Goal: Consume media (video, audio): Consume media (video, audio)

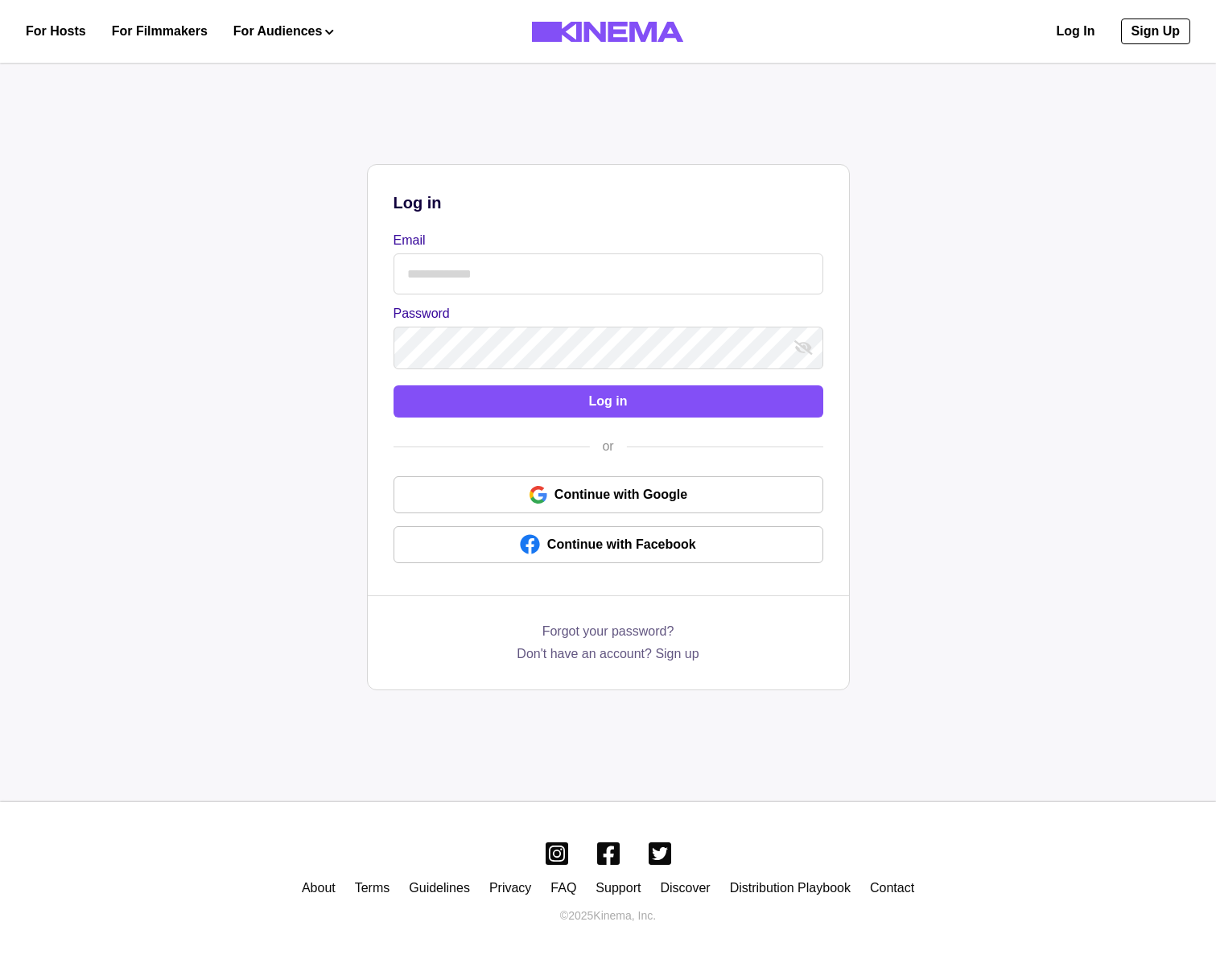
click at [543, 257] on input "Email" at bounding box center [608, 273] width 430 height 41
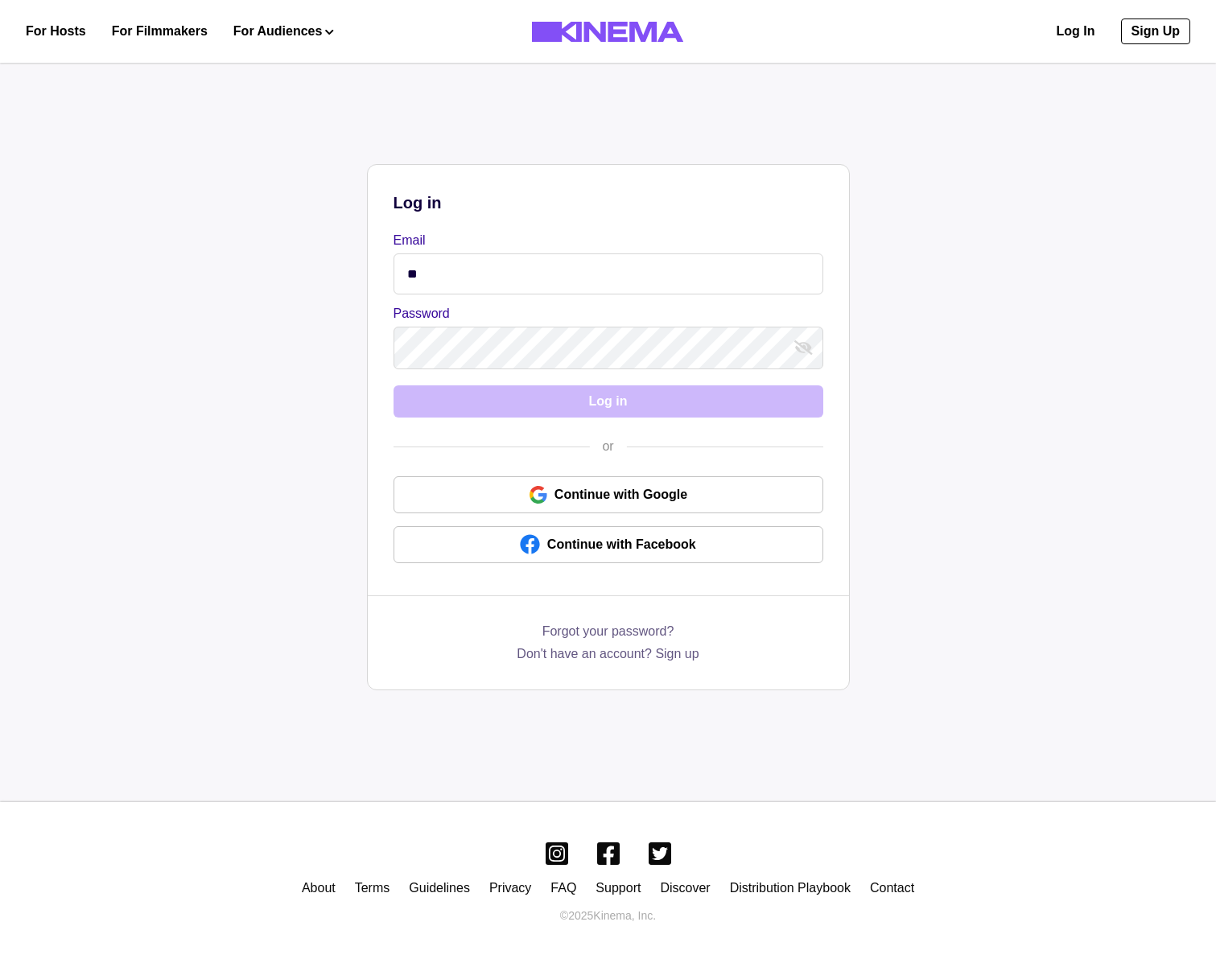
type input "*"
click at [520, 269] on input "*****" at bounding box center [608, 273] width 430 height 41
type input "**********"
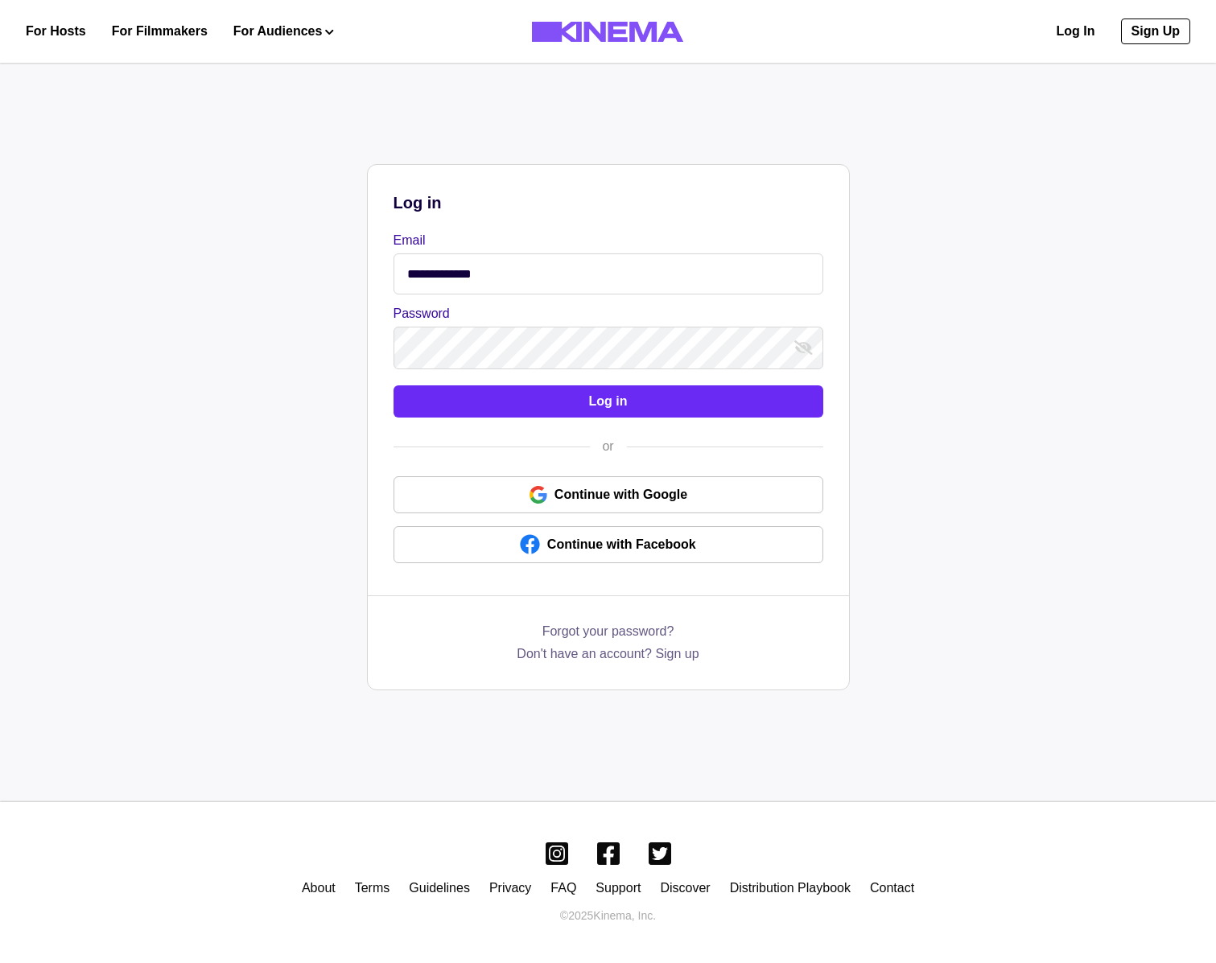
click at [565, 410] on button "Log in" at bounding box center [608, 401] width 430 height 32
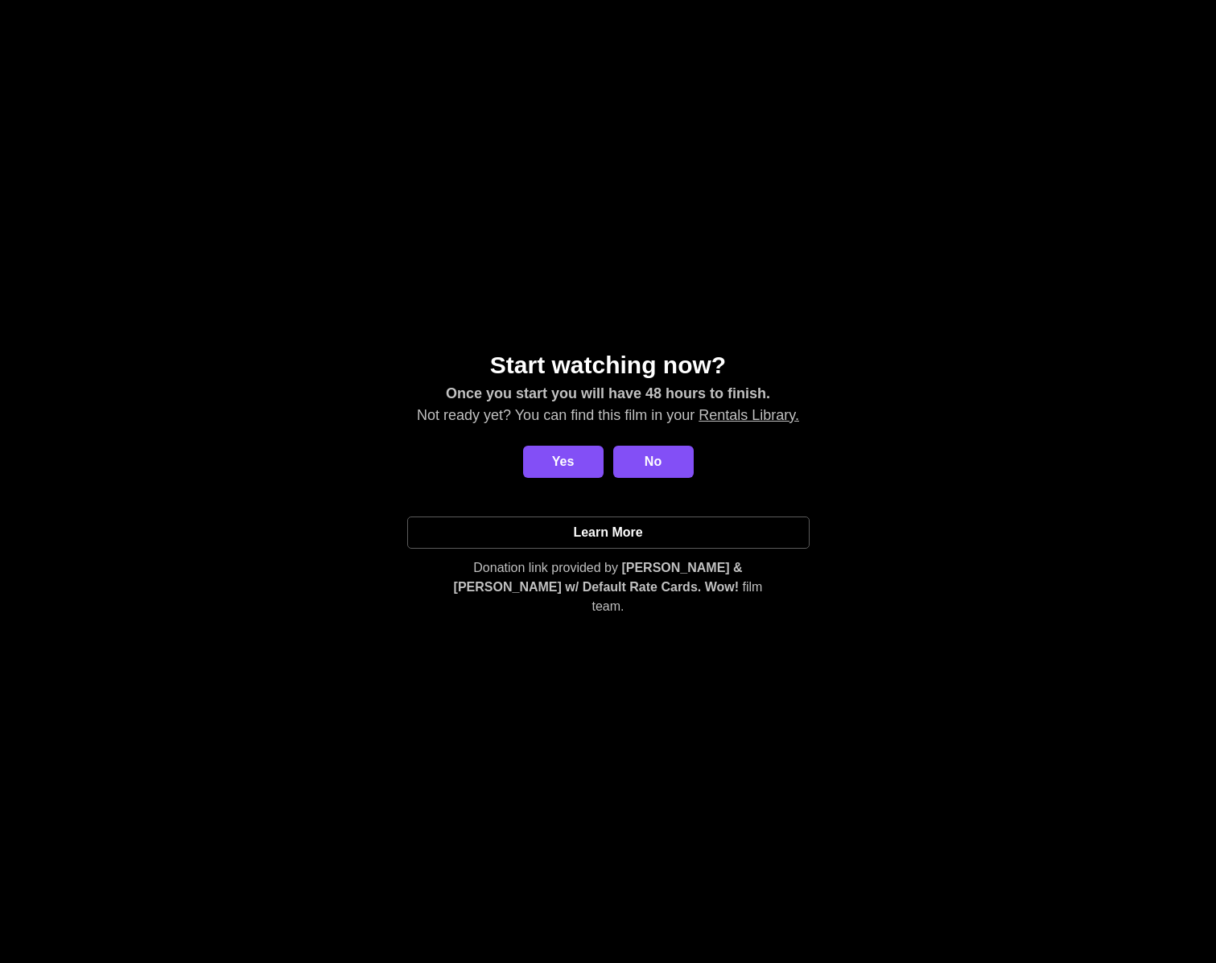
click at [886, 702] on div "Start watching now? Once you start you will have 48 hours to finish. Not ready …" at bounding box center [608, 481] width 1216 height 963
click at [728, 755] on div "Start watching now? Once you start you will have 48 hours to finish. Not ready …" at bounding box center [608, 481] width 1216 height 963
drag, startPoint x: 1004, startPoint y: 438, endPoint x: 941, endPoint y: 496, distance: 85.4
click at [1004, 438] on div "Start watching now? Once you start you will have 48 hours to finish. Not ready …" at bounding box center [608, 482] width 1216 height 270
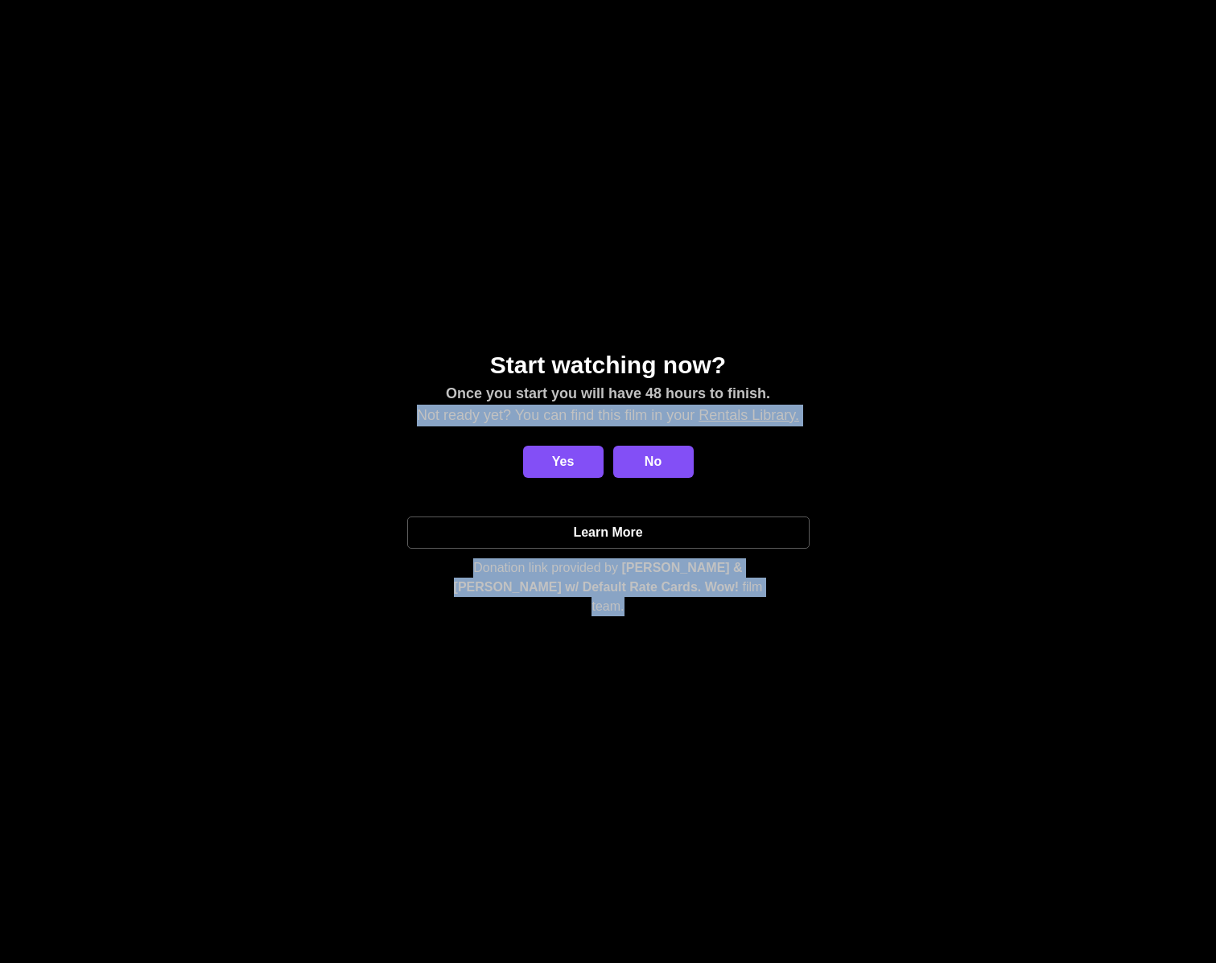
drag, startPoint x: 697, startPoint y: 641, endPoint x: 383, endPoint y: 356, distance: 424.9
click at [384, 358] on div "Start watching now? Once you start you will have 48 hours to finish. Not ready …" at bounding box center [608, 481] width 1216 height 963
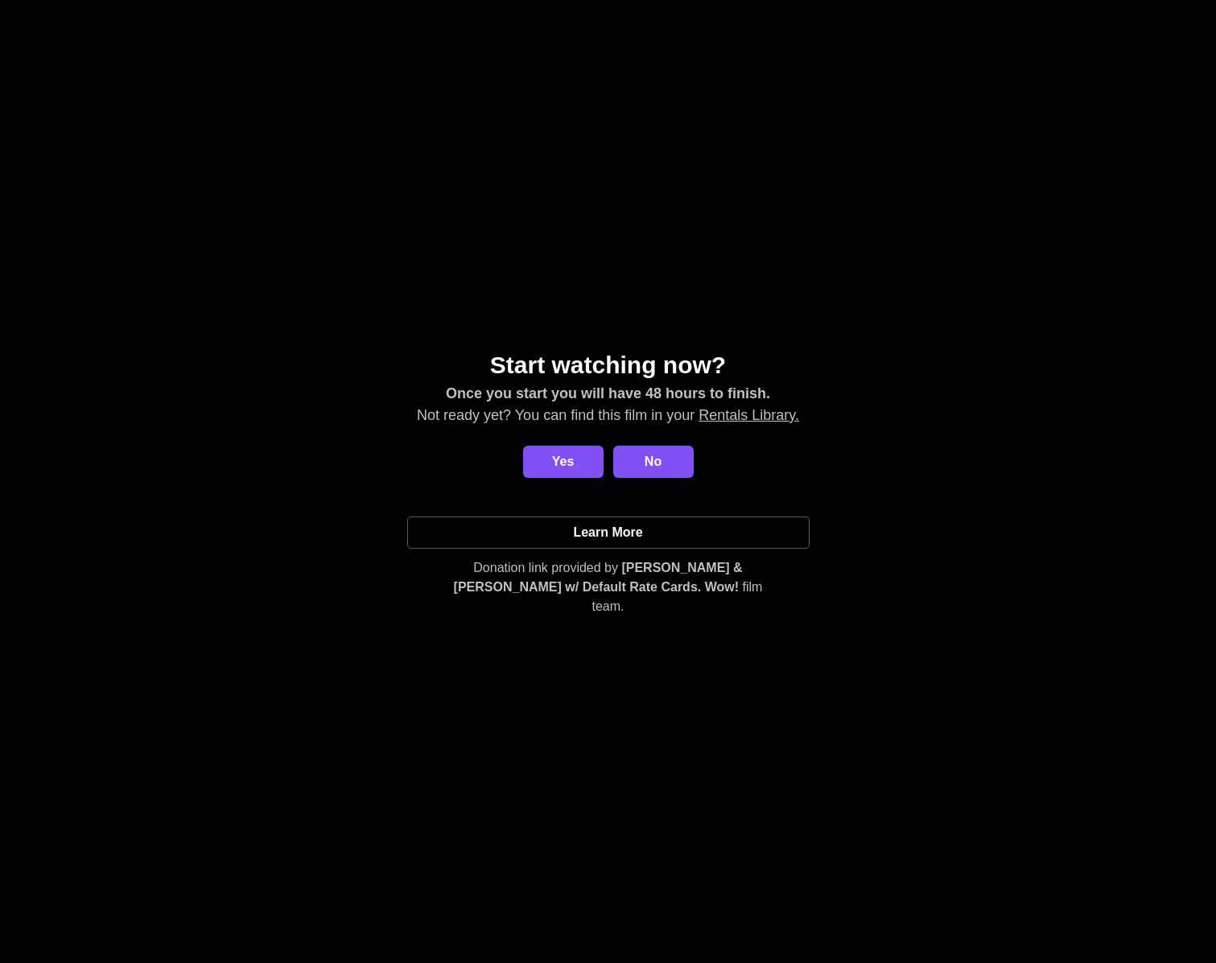
drag, startPoint x: 434, startPoint y: 358, endPoint x: 451, endPoint y: 356, distance: 17.8
click at [434, 358] on div "Start watching now? Once you start you will have 48 hours to finish. Not ready …" at bounding box center [608, 482] width 1216 height 270
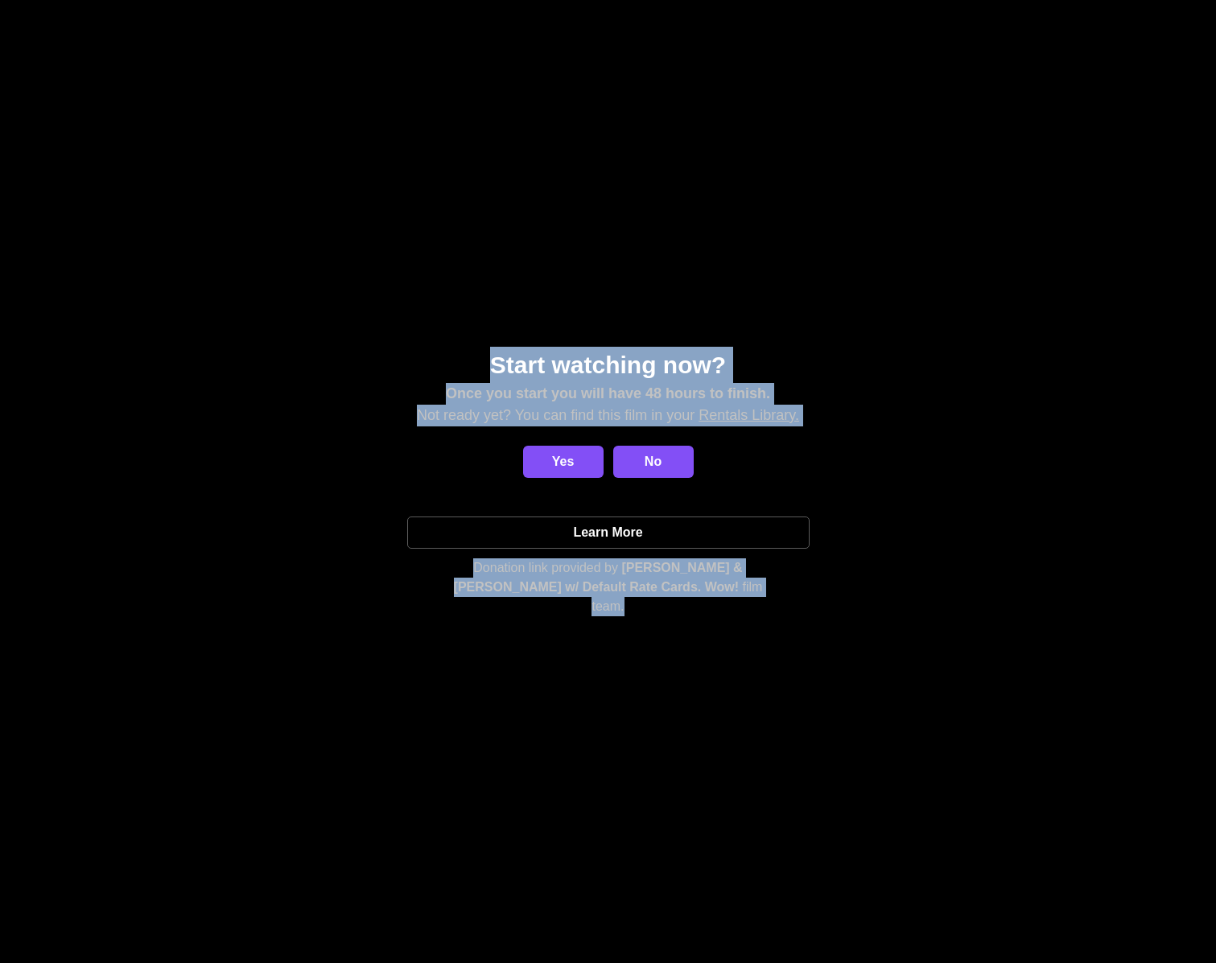
drag, startPoint x: 472, startPoint y: 356, endPoint x: 732, endPoint y: 634, distance: 380.8
click at [740, 634] on div "Start watching now? Once you start you will have 48 hours to finish. Not ready …" at bounding box center [608, 481] width 1216 height 963
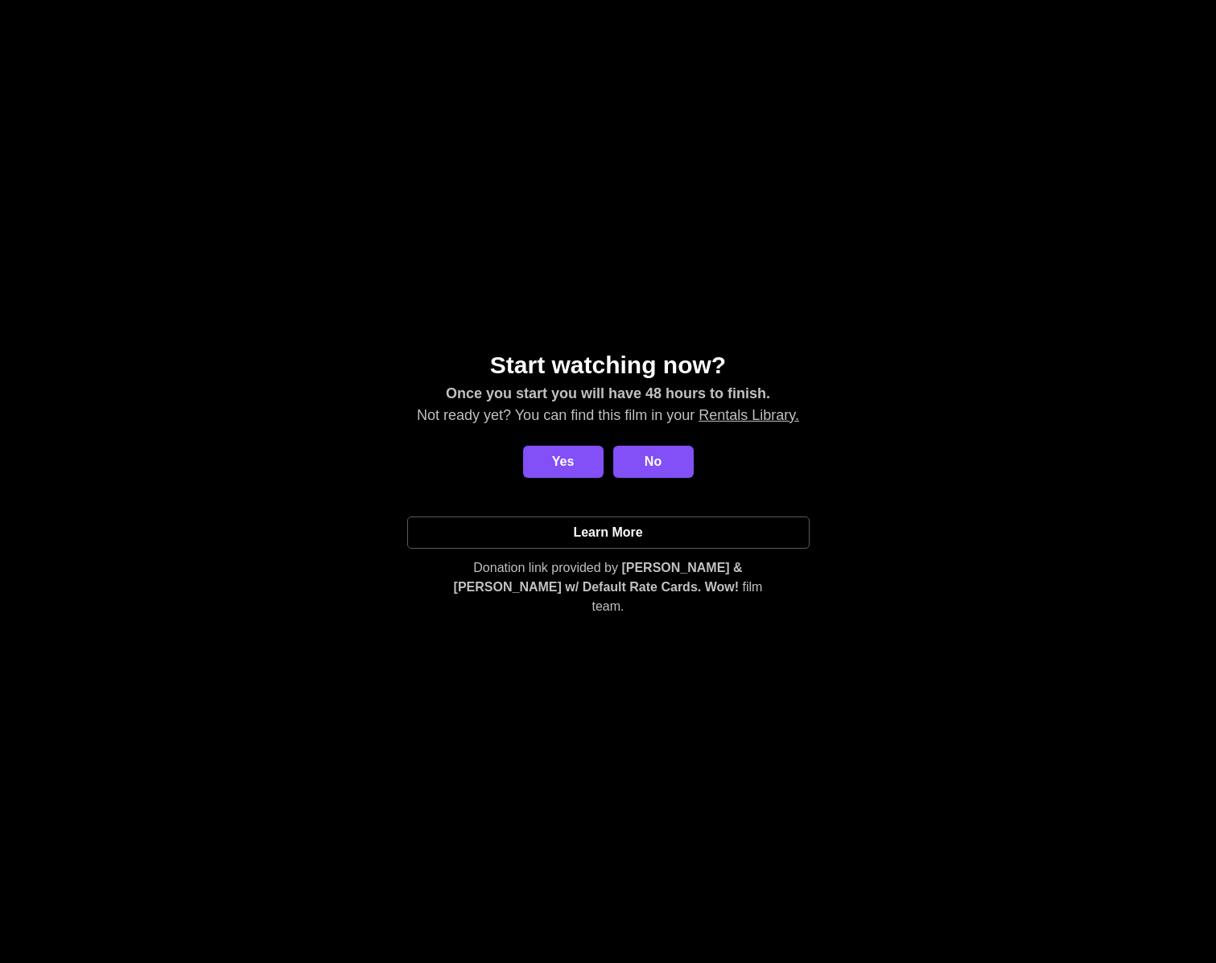
click at [733, 632] on div "Start watching now? Once you start you will have 48 hours to finish. Not ready …" at bounding box center [608, 481] width 1216 height 963
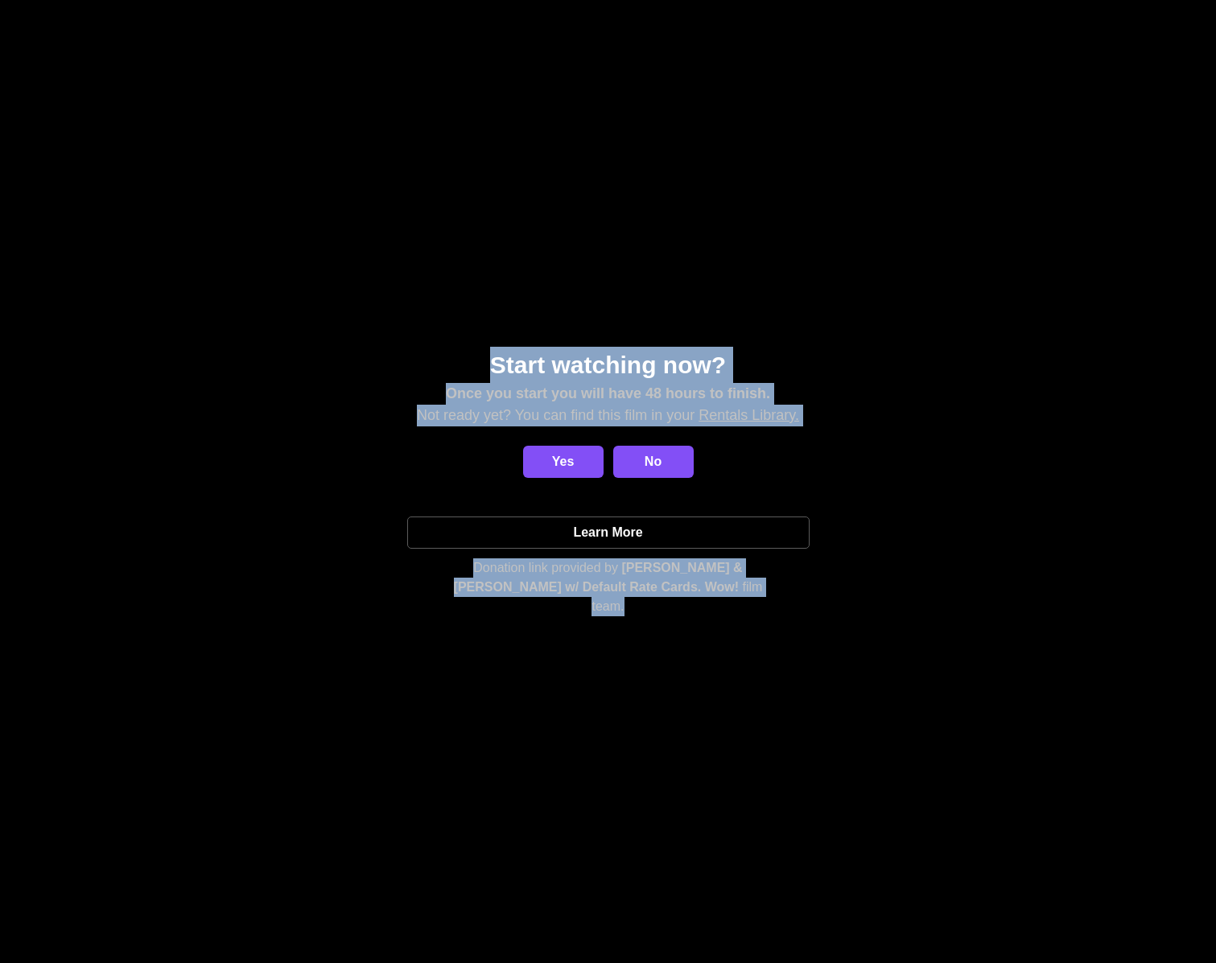
drag, startPoint x: 681, startPoint y: 586, endPoint x: 446, endPoint y: 372, distance: 317.8
click at [503, 329] on div "Start watching now? Once you start you will have 48 hours to finish. Not ready …" at bounding box center [608, 481] width 1216 height 963
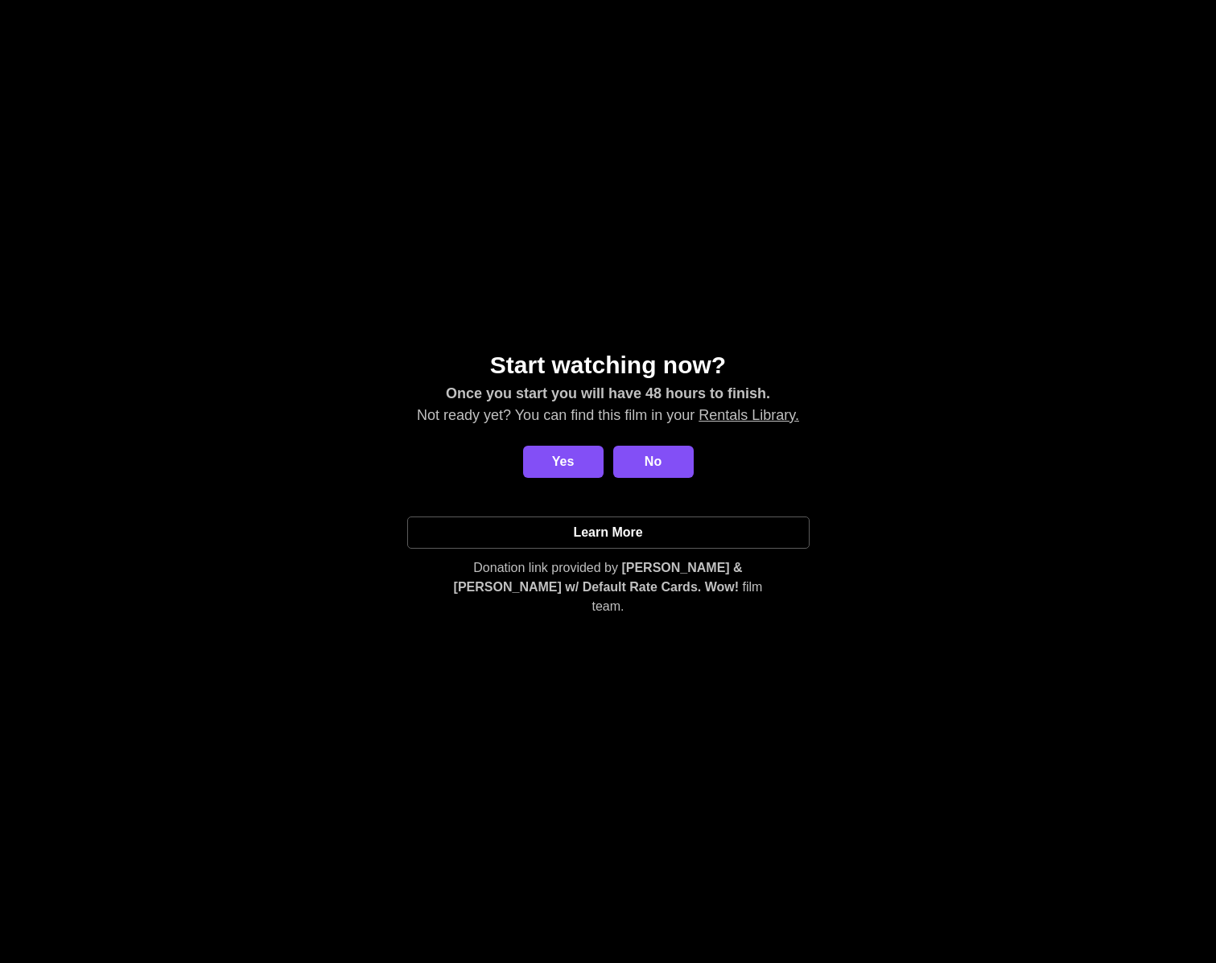
drag, startPoint x: 446, startPoint y: 372, endPoint x: 479, endPoint y: 349, distance: 41.1
click at [463, 360] on div "Start watching now? Once you start you will have 48 hours to finish. Not ready …" at bounding box center [608, 482] width 1216 height 270
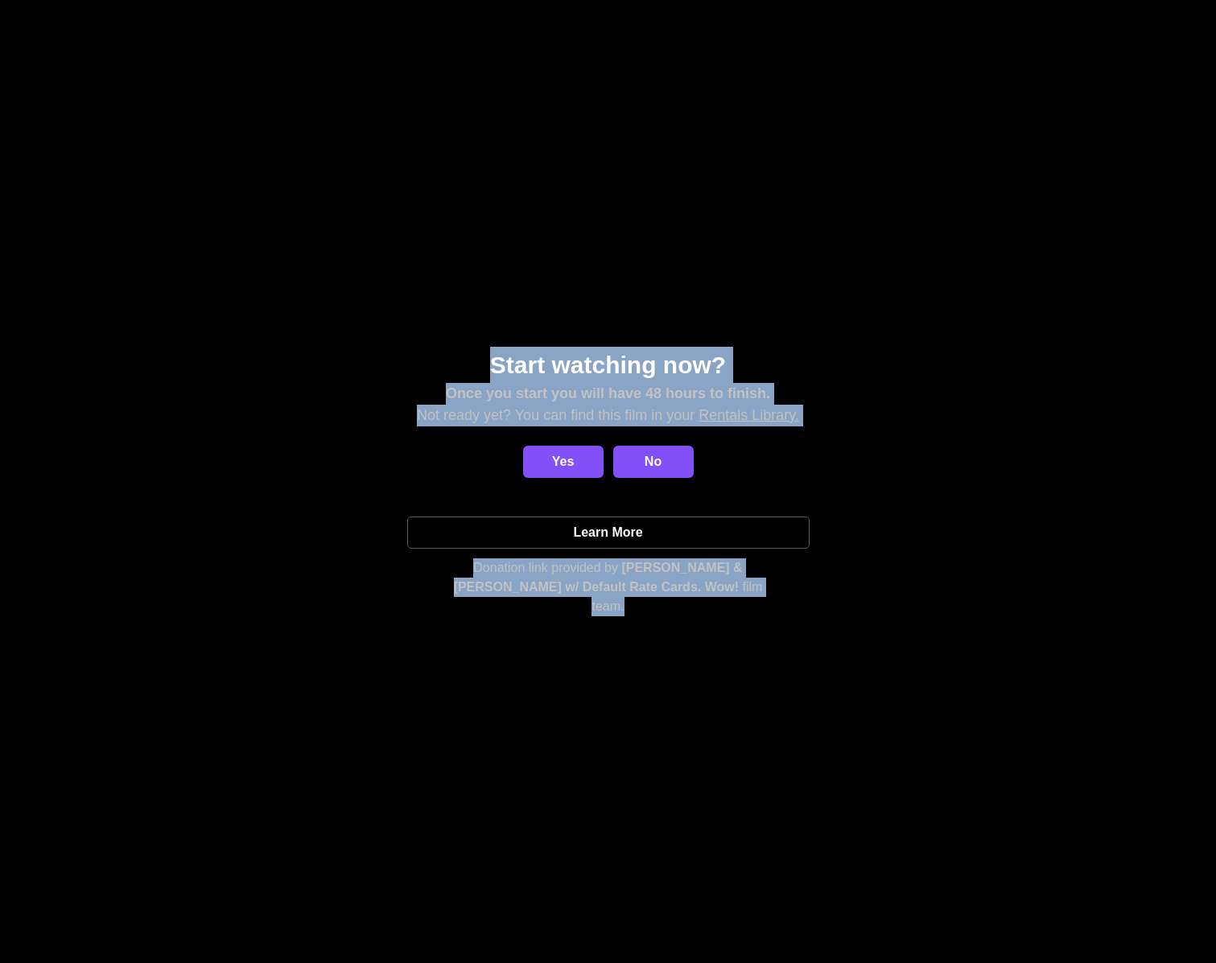
drag, startPoint x: 479, startPoint y: 349, endPoint x: 772, endPoint y: 654, distance: 422.8
click at [778, 659] on div "Start watching now? Once you start you will have 48 hours to finish. Not ready …" at bounding box center [608, 481] width 1216 height 963
click at [696, 607] on div "Start watching now? Once you start you will have 48 hours to finish. Not ready …" at bounding box center [608, 481] width 1216 height 963
drag, startPoint x: 500, startPoint y: 419, endPoint x: 421, endPoint y: 316, distance: 130.2
click at [418, 307] on div "Start watching now? Once you start you will have 48 hours to finish. Not ready …" at bounding box center [608, 481] width 1216 height 963
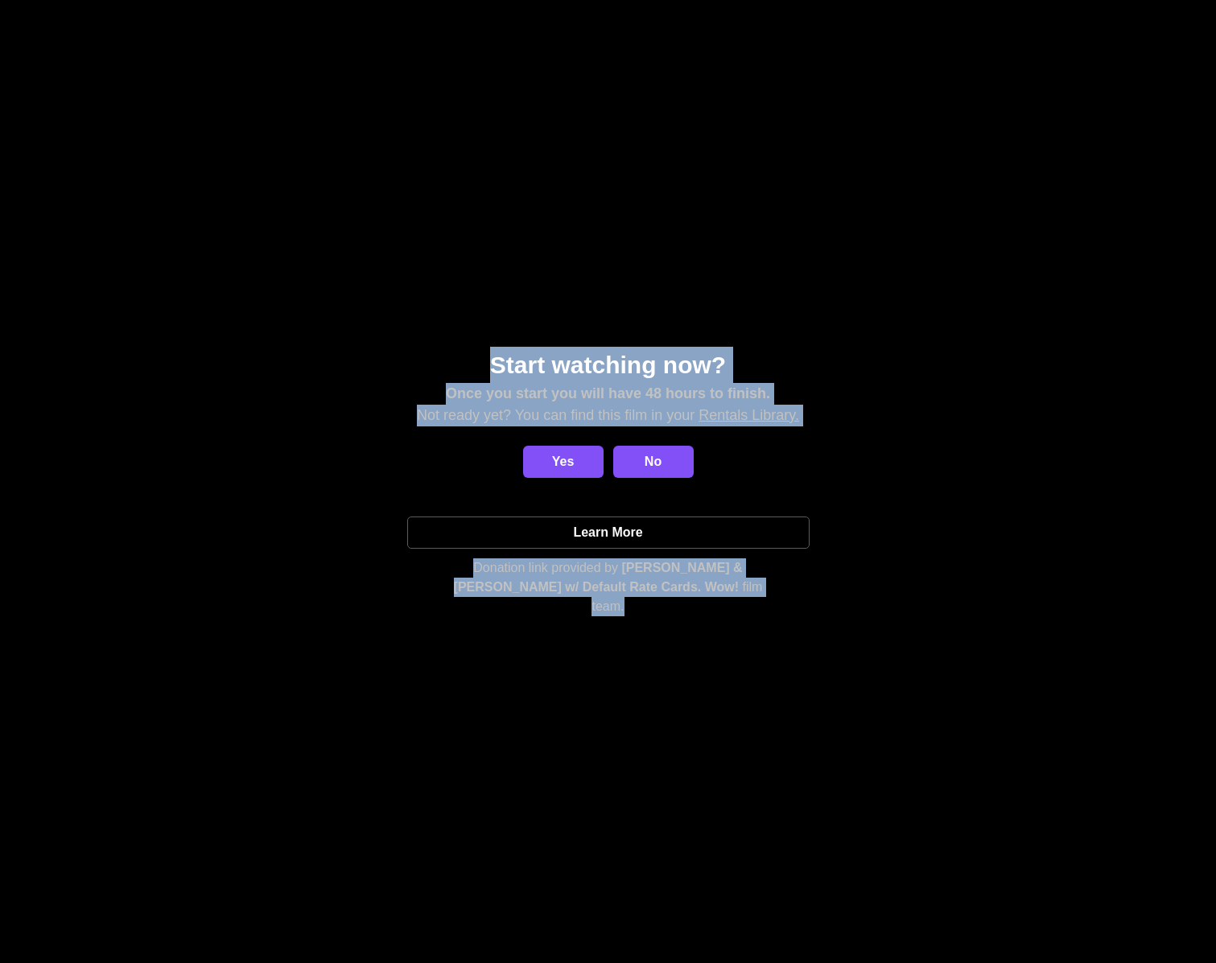
click at [730, 739] on div "Start watching now? Once you start you will have 48 hours to finish. Not ready …" at bounding box center [608, 481] width 1216 height 963
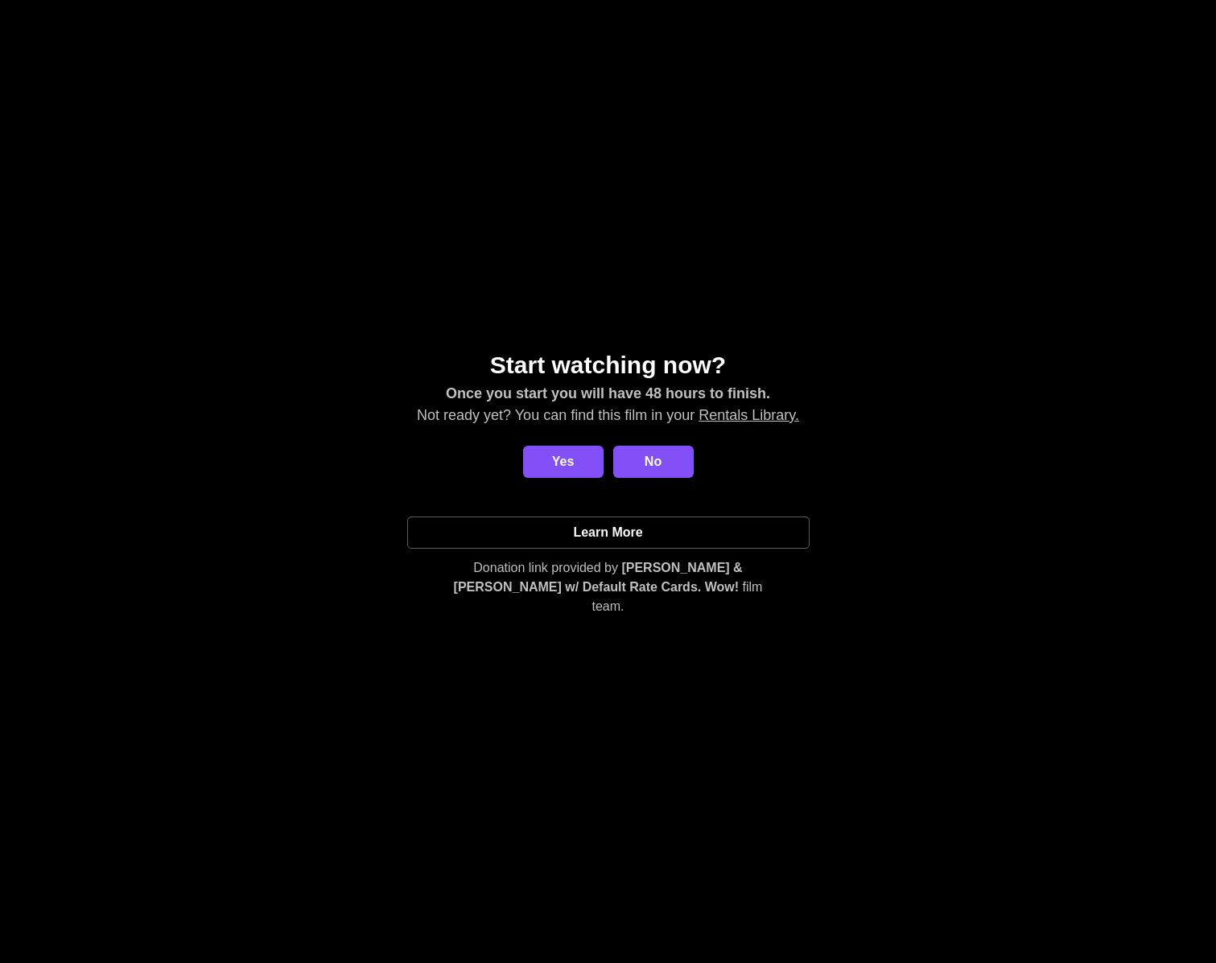
click at [767, 378] on div "Start watching now? Once you start you will have 48 hours to finish. Not ready …" at bounding box center [607, 482] width 1177 height 270
drag, startPoint x: 348, startPoint y: 307, endPoint x: 430, endPoint y: 331, distance: 85.3
click at [348, 307] on div "Start watching now? Once you start you will have 48 hours to finish. Not ready …" at bounding box center [608, 481] width 1216 height 963
click at [562, 549] on link "Donate" at bounding box center [608, 532] width 402 height 32
drag, startPoint x: 959, startPoint y: 348, endPoint x: 969, endPoint y: 355, distance: 12.1
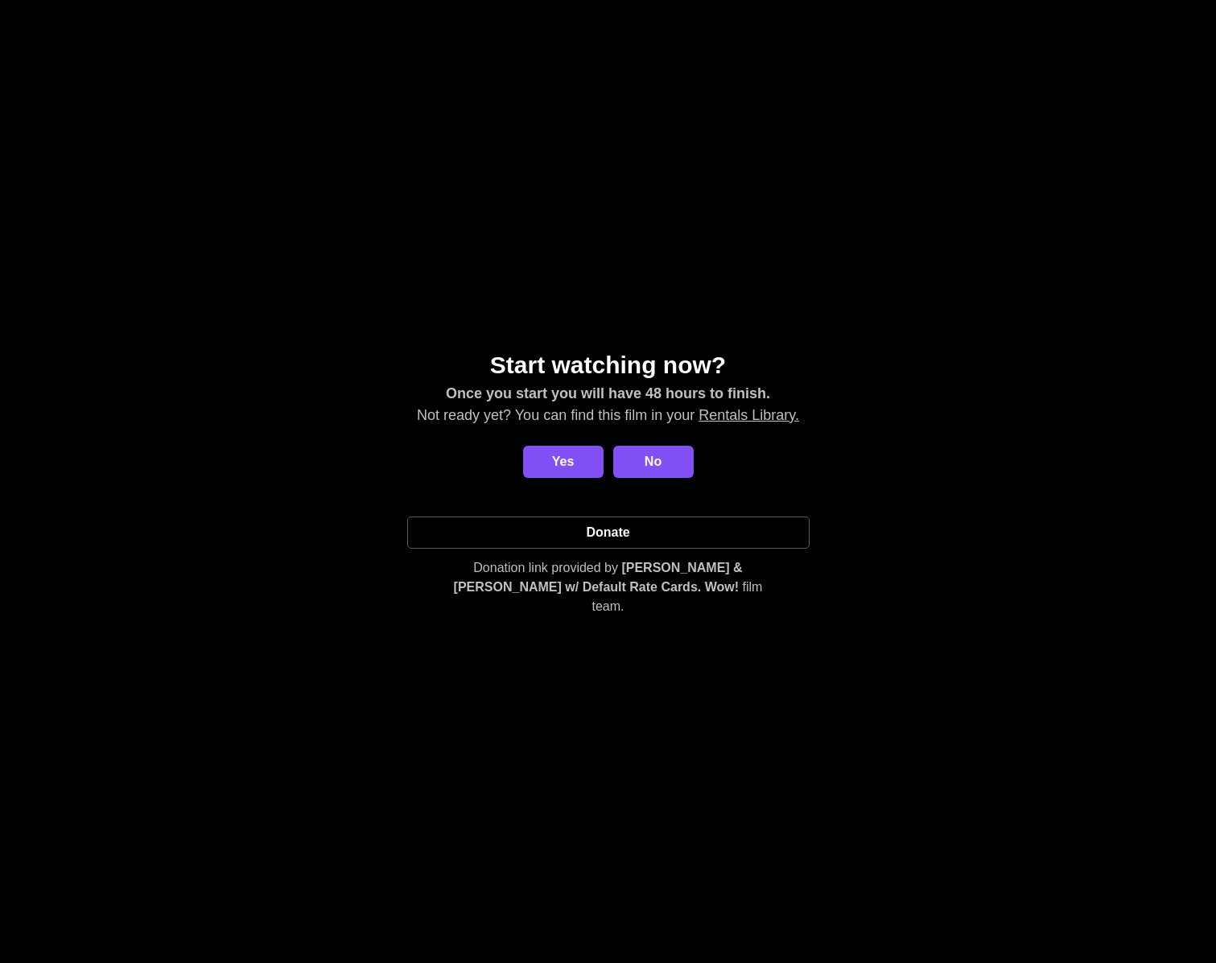
click at [965, 347] on div "Start watching now? Once you start you will have 48 hours to finish. Not ready …" at bounding box center [608, 481] width 1216 height 963
click at [659, 458] on link "No" at bounding box center [653, 462] width 80 height 32
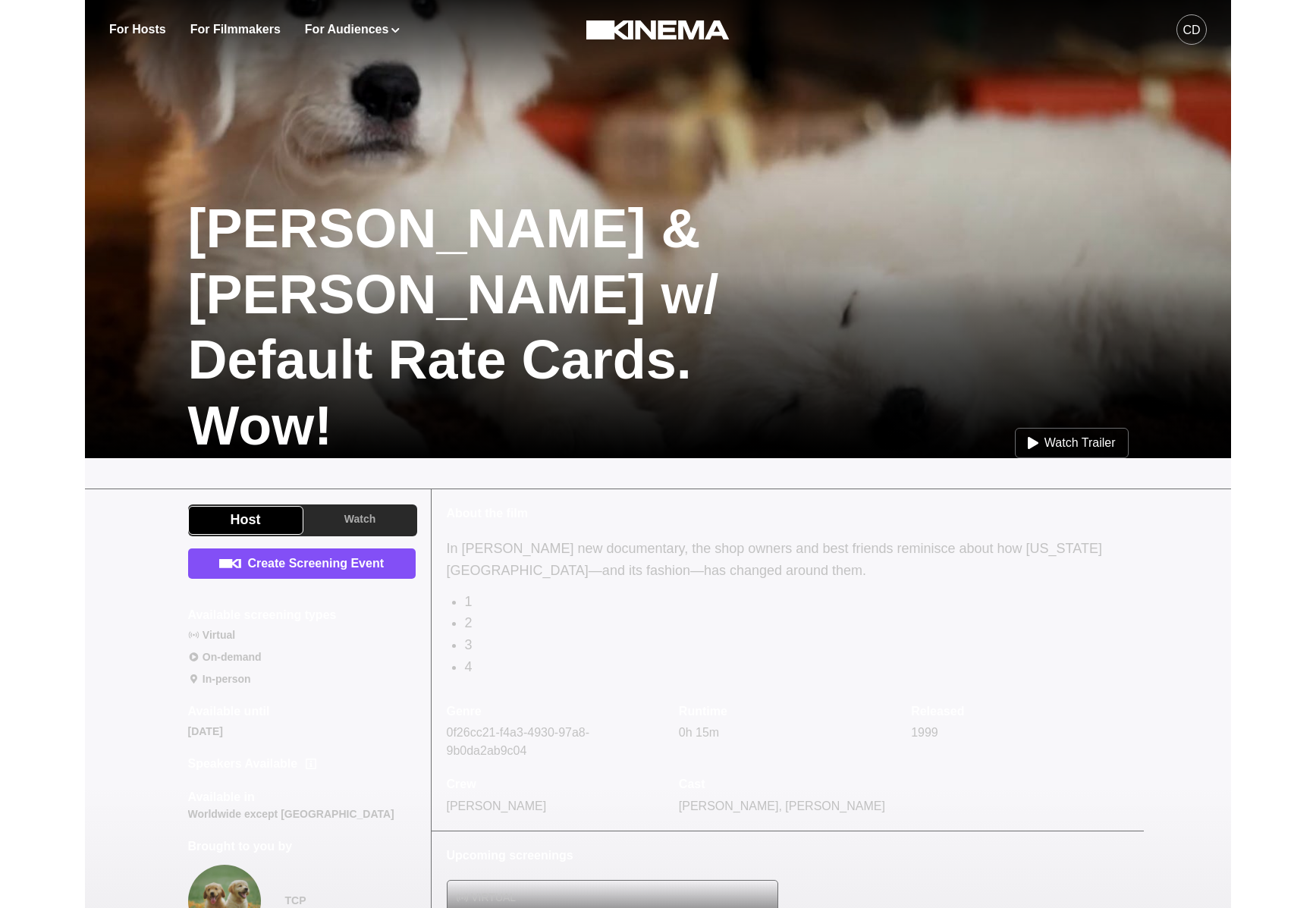
scroll to position [273, 0]
